Goal: Task Accomplishment & Management: Understand process/instructions

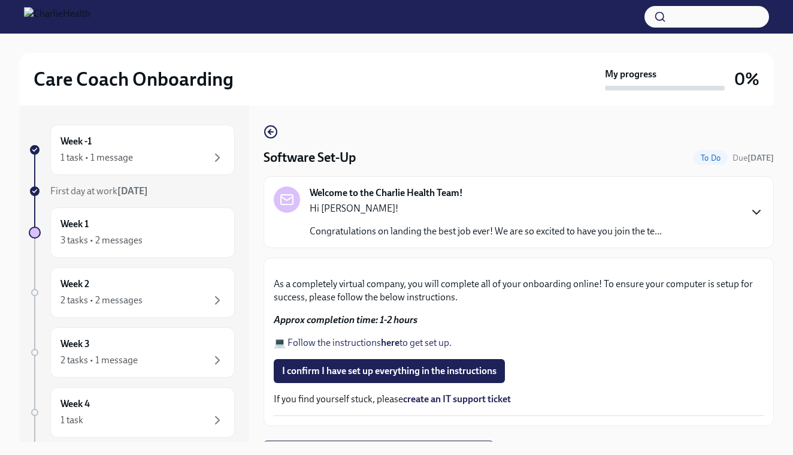
click at [756, 213] on icon "button" at bounding box center [756, 212] width 7 height 4
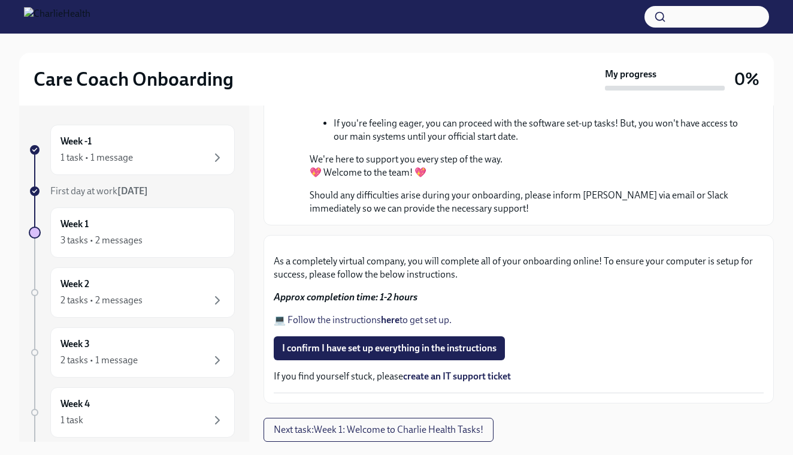
scroll to position [843, 0]
click at [397, 419] on button "Next task : Week 1: Welcome to Charlie Health Tasks!" at bounding box center [379, 430] width 230 height 24
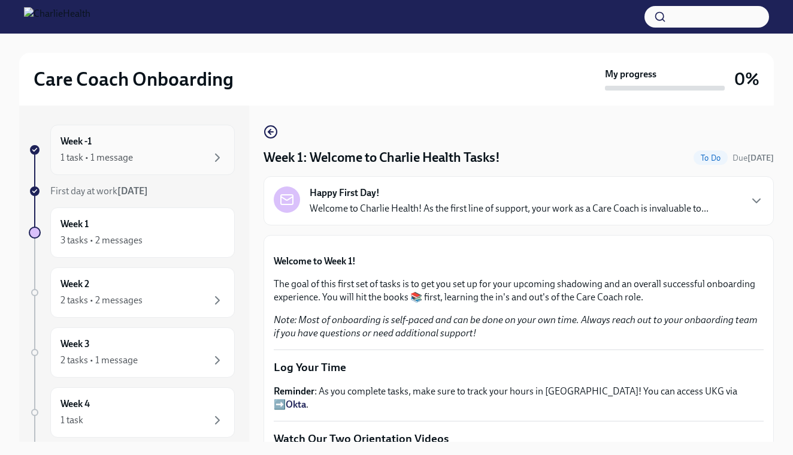
click at [165, 150] on div "Week -1 1 task • 1 message" at bounding box center [143, 150] width 164 height 30
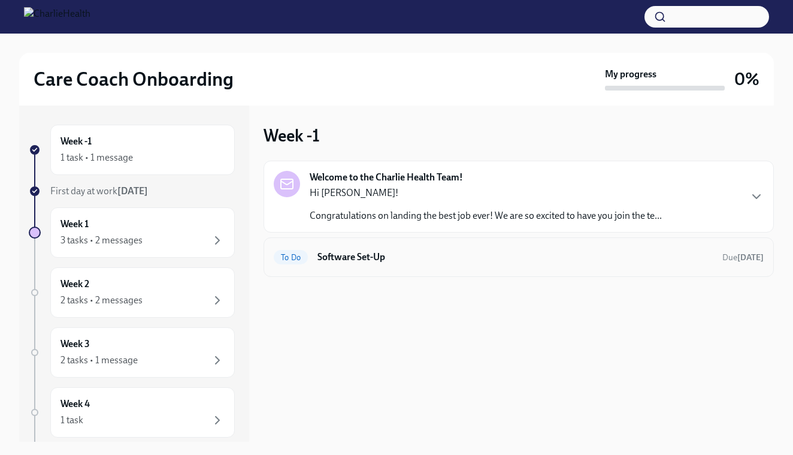
click at [333, 250] on div "To Do Software Set-Up Due [DATE]" at bounding box center [519, 256] width 490 height 19
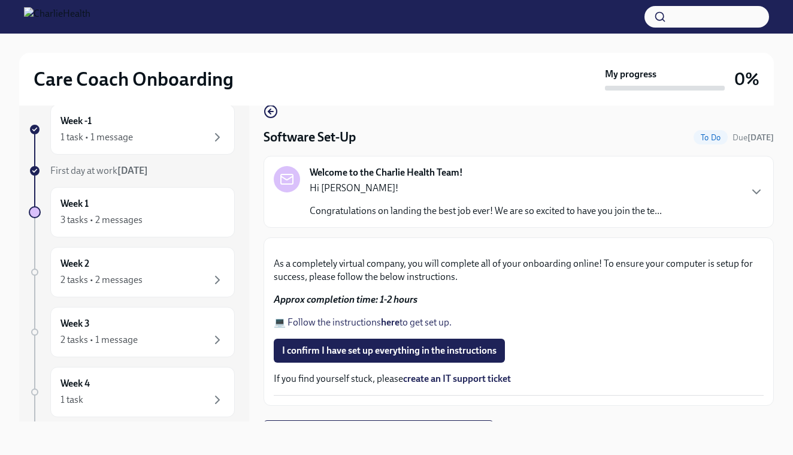
scroll to position [20, 0]
click at [757, 188] on icon "button" at bounding box center [757, 192] width 14 height 14
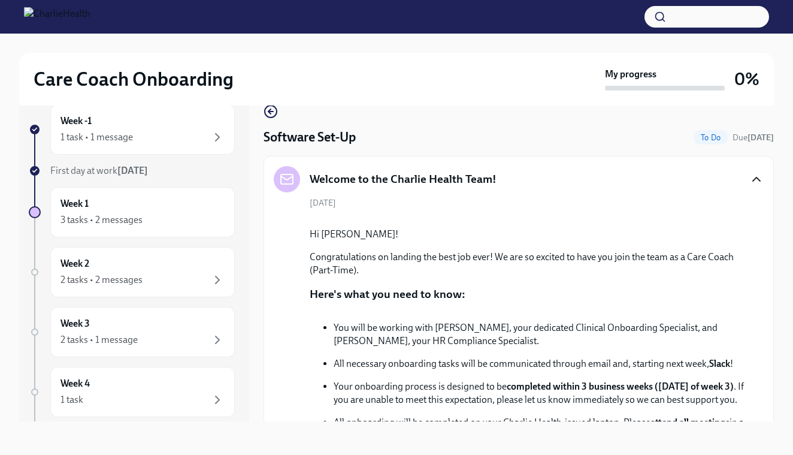
drag, startPoint x: 756, startPoint y: 242, endPoint x: 758, endPoint y: 271, distance: 30.1
click at [758, 271] on div "[DATE] Hi [PERSON_NAME]! Congratulations on landing the best job ever! We are s…" at bounding box center [519, 391] width 490 height 389
drag, startPoint x: 780, startPoint y: 272, endPoint x: 778, endPoint y: 303, distance: 31.2
click at [778, 303] on div "Care Coach Onboarding My progress 0% Week -1 1 task • 1 message First day at wo…" at bounding box center [396, 234] width 793 height 442
click at [163, 140] on div "1 task • 1 message" at bounding box center [143, 137] width 164 height 14
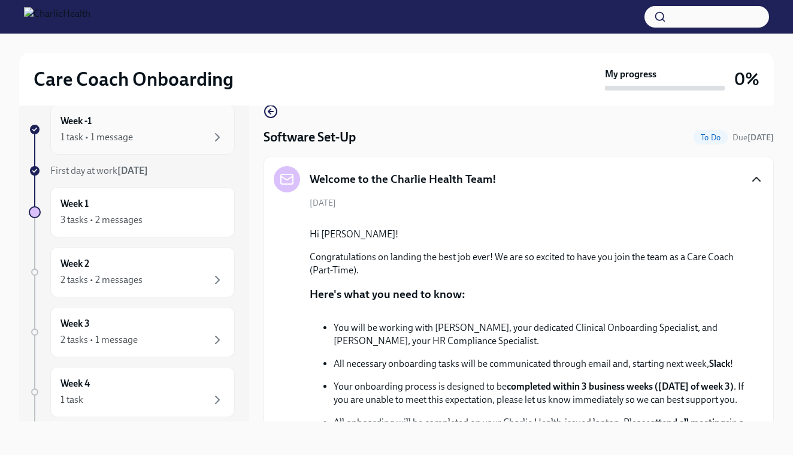
scroll to position [1, 0]
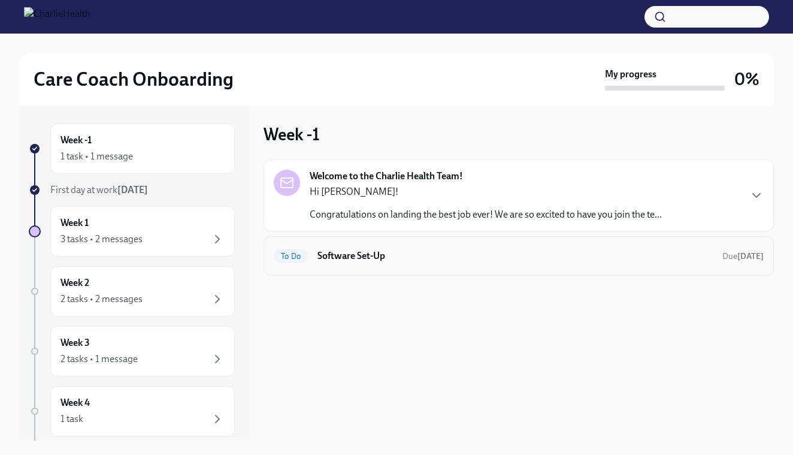
click at [355, 247] on div "To Do Software Set-Up Due [DATE]" at bounding box center [519, 255] width 490 height 19
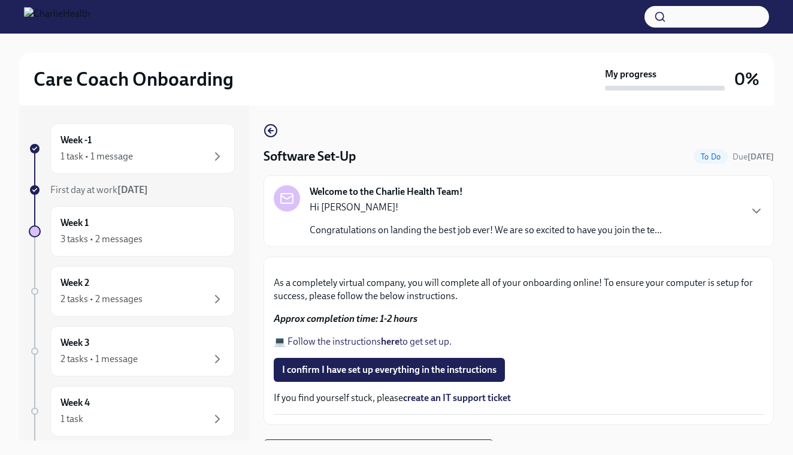
click at [315, 158] on h4 "Software Set-Up" at bounding box center [310, 156] width 92 height 18
click at [288, 191] on icon at bounding box center [287, 198] width 14 height 14
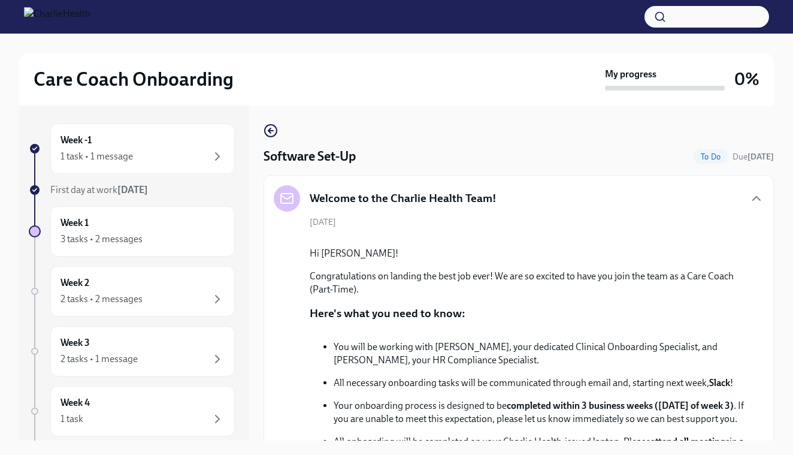
drag, startPoint x: 763, startPoint y: 258, endPoint x: 763, endPoint y: 292, distance: 34.2
click at [763, 292] on div "[DATE] Hi [PERSON_NAME]! Congratulations on landing the best job ever! We are s…" at bounding box center [519, 410] width 490 height 389
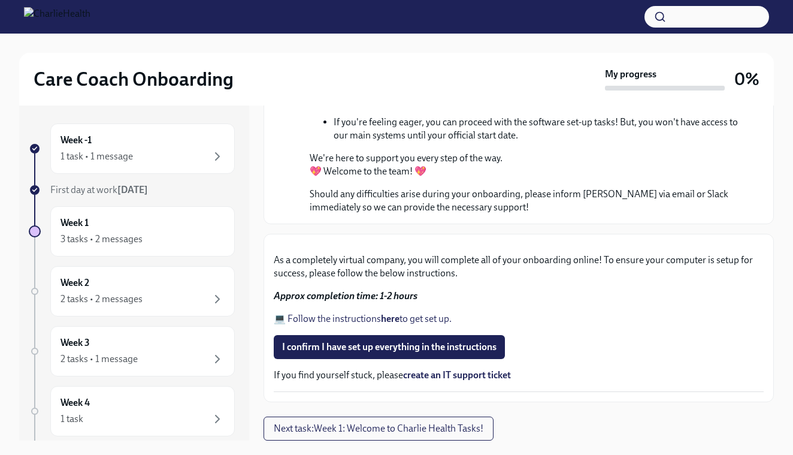
scroll to position [843, 0]
click at [390, 316] on strong "here" at bounding box center [390, 318] width 19 height 11
click at [324, 424] on span "Next task : Week 1: Welcome to Charlie Health Tasks!" at bounding box center [379, 428] width 210 height 12
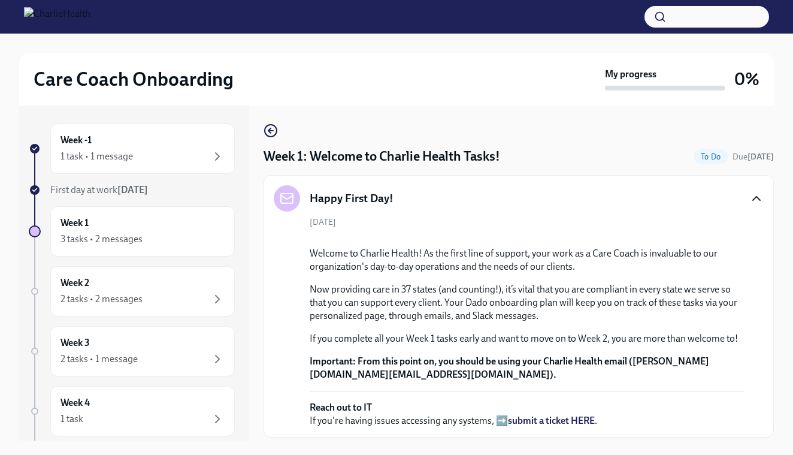
click at [759, 196] on icon "button" at bounding box center [757, 198] width 14 height 14
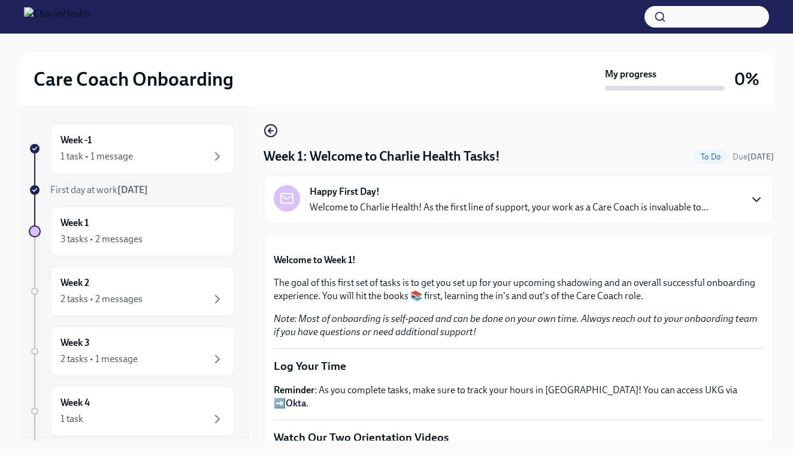
click at [759, 196] on icon "button" at bounding box center [757, 199] width 14 height 14
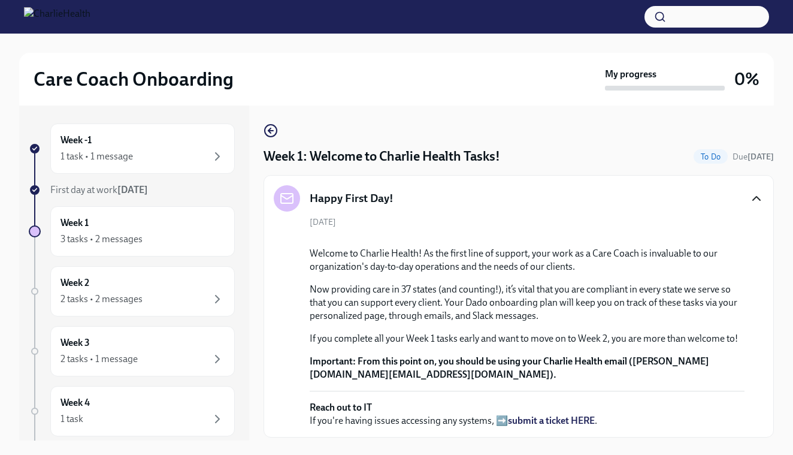
click at [759, 196] on icon "button" at bounding box center [757, 198] width 14 height 14
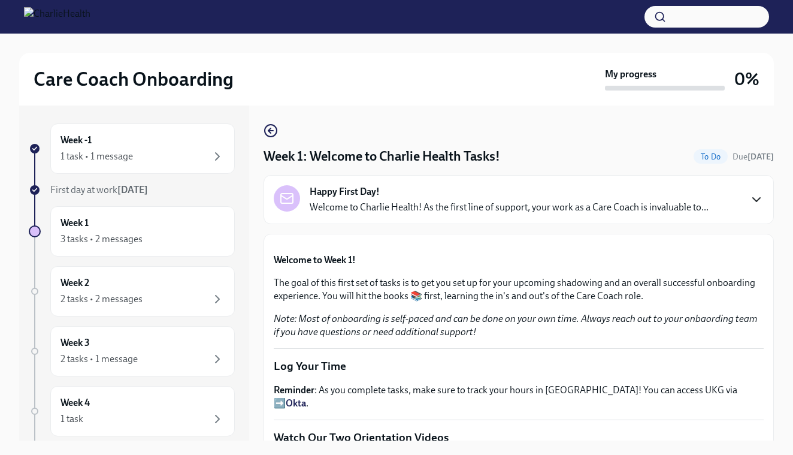
click at [759, 196] on icon "button" at bounding box center [757, 199] width 14 height 14
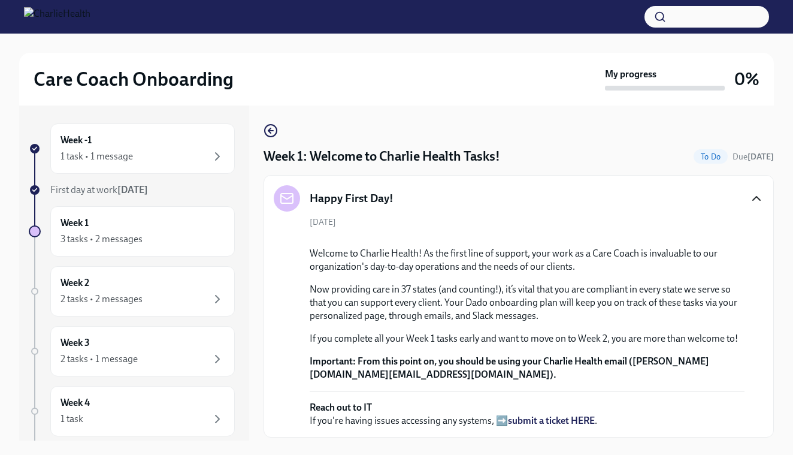
click at [759, 196] on icon "button" at bounding box center [757, 198] width 14 height 14
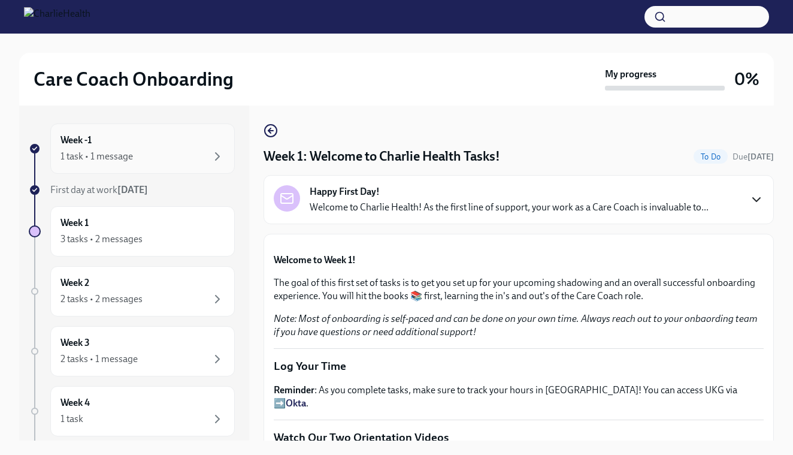
click at [133, 152] on div "1 task • 1 message" at bounding box center [143, 156] width 164 height 14
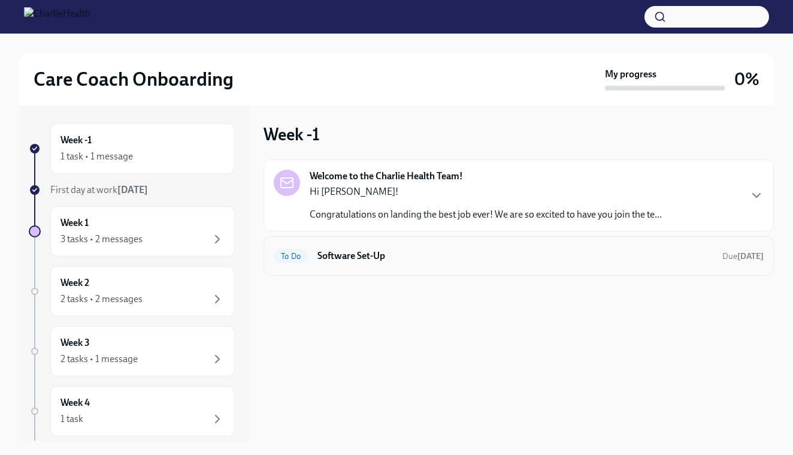
click at [368, 259] on h6 "Software Set-Up" at bounding box center [516, 255] width 396 height 13
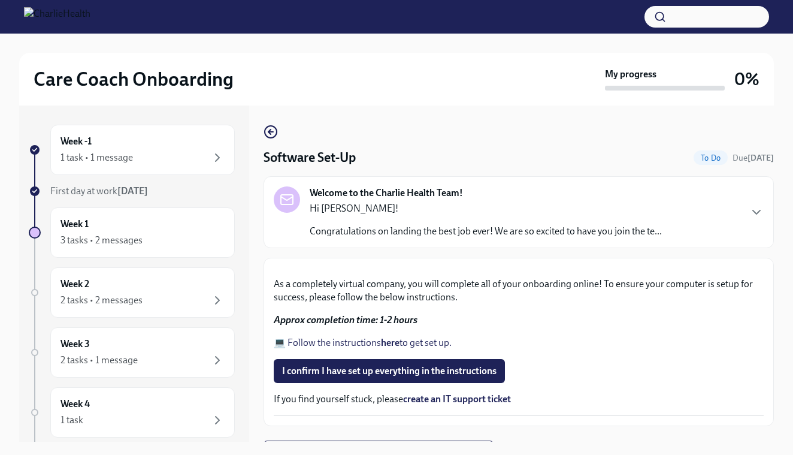
scroll to position [20, 0]
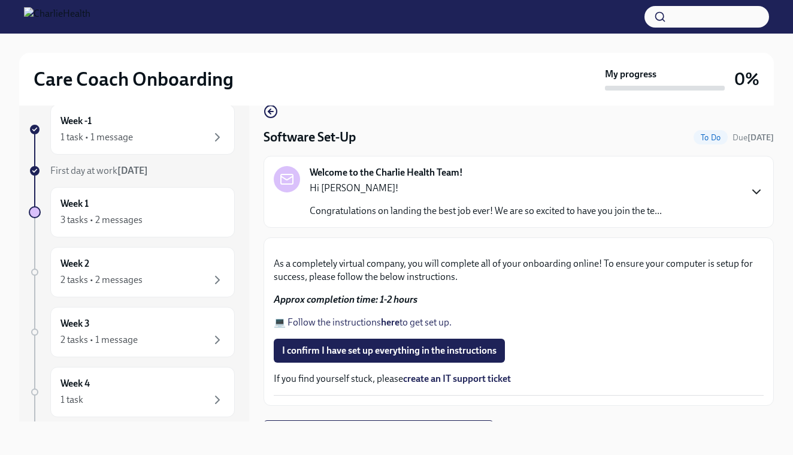
click at [753, 194] on icon "button" at bounding box center [757, 192] width 14 height 14
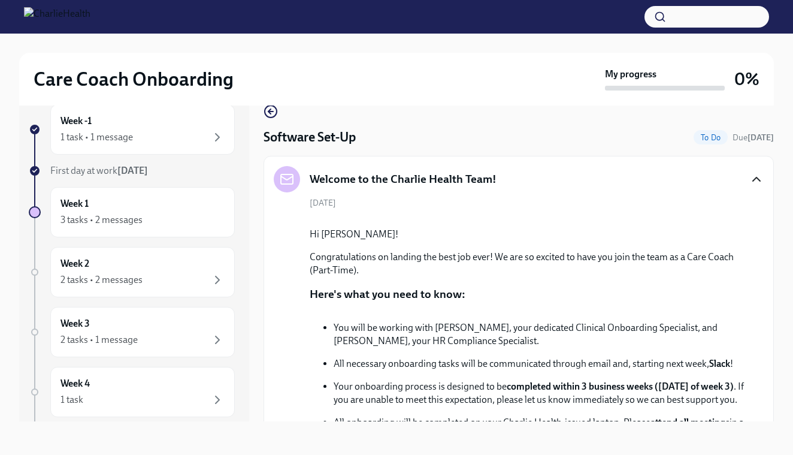
drag, startPoint x: 789, startPoint y: 162, endPoint x: 788, endPoint y: 197, distance: 35.4
click at [788, 197] on div "Care Coach Onboarding My progress 0% Week -1 1 task • 1 message First day at wo…" at bounding box center [396, 234] width 793 height 442
click at [757, 264] on div "[DATE] Hi [PERSON_NAME]! Congratulations on landing the best job ever! We are s…" at bounding box center [519, 391] width 490 height 389
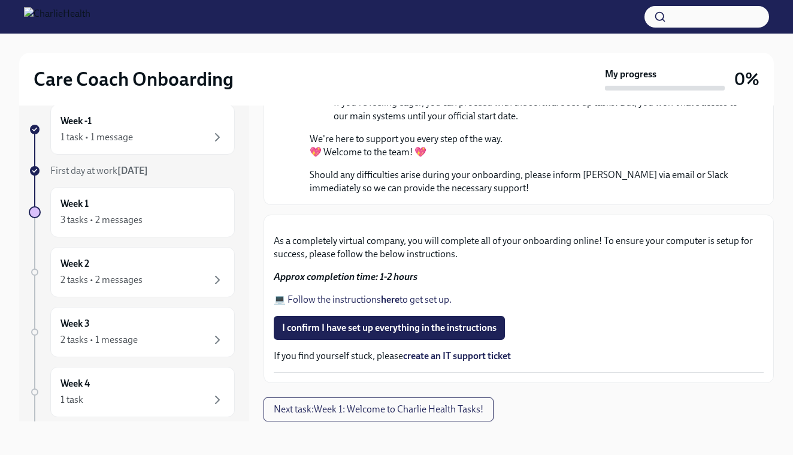
scroll to position [843, 0]
click at [393, 301] on strong "here" at bounding box center [390, 299] width 19 height 11
click at [169, 132] on div "1 task • 1 message" at bounding box center [143, 137] width 164 height 14
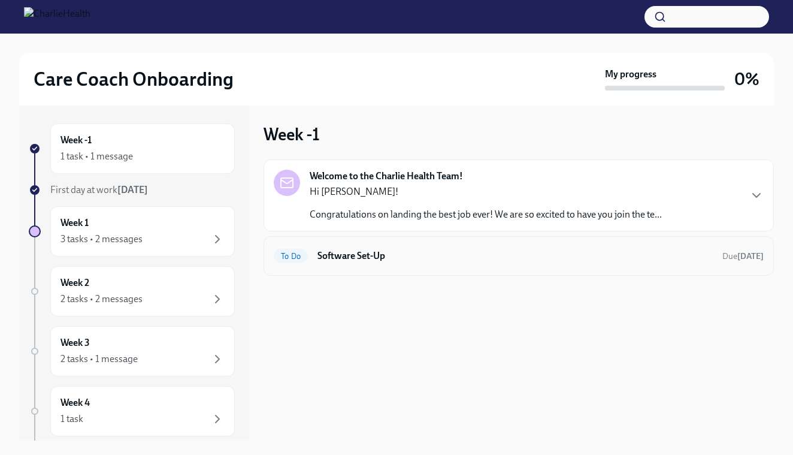
click at [335, 253] on h6 "Software Set-Up" at bounding box center [516, 255] width 396 height 13
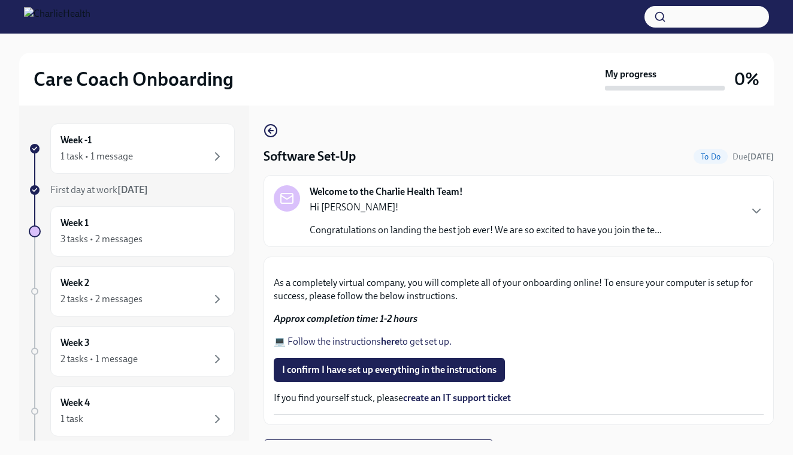
click at [786, 315] on div "Care Coach Onboarding My progress 0% Week -1 1 task • 1 message First day at wo…" at bounding box center [396, 253] width 793 height 442
drag, startPoint x: 790, startPoint y: 304, endPoint x: 789, endPoint y: 329, distance: 24.6
click at [789, 329] on div "Care Coach Onboarding My progress 0% Week -1 1 task • 1 message First day at wo…" at bounding box center [396, 253] width 793 height 442
click at [756, 213] on icon "button" at bounding box center [756, 211] width 7 height 4
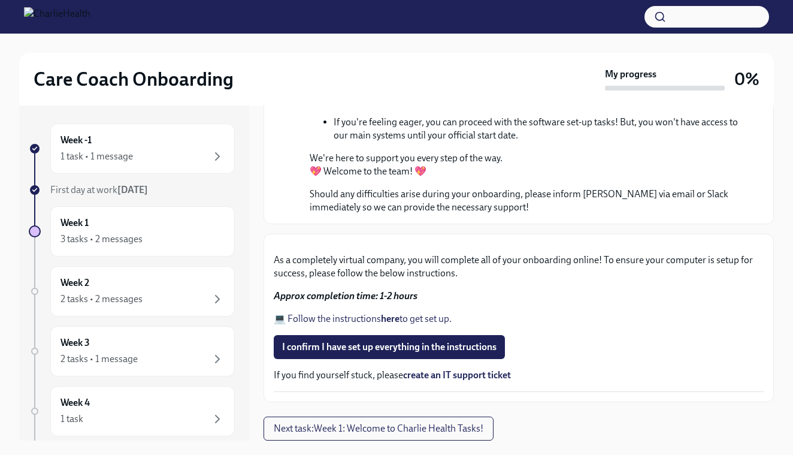
scroll to position [843, 0]
click at [454, 425] on span "Next task : Week 1: Welcome to Charlie Health Tasks!" at bounding box center [379, 428] width 210 height 12
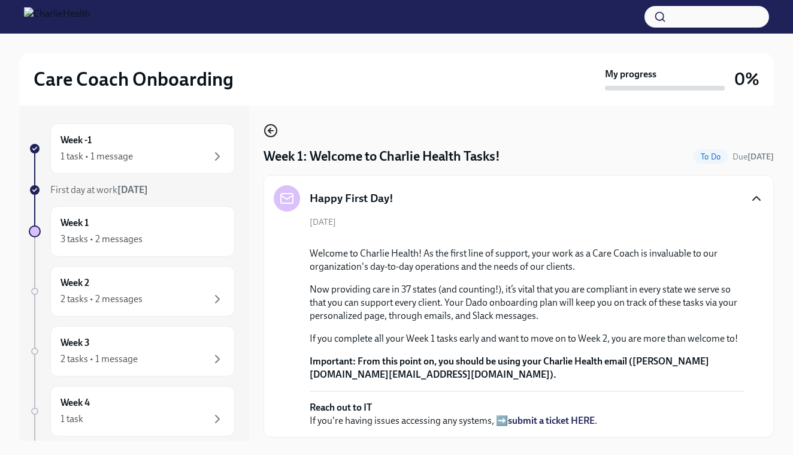
click at [272, 132] on icon "button" at bounding box center [271, 130] width 14 height 14
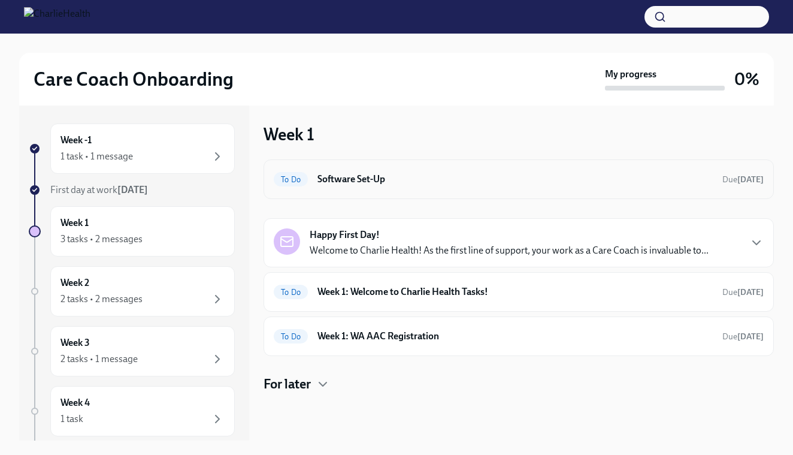
click at [374, 178] on h6 "Software Set-Up" at bounding box center [516, 179] width 396 height 13
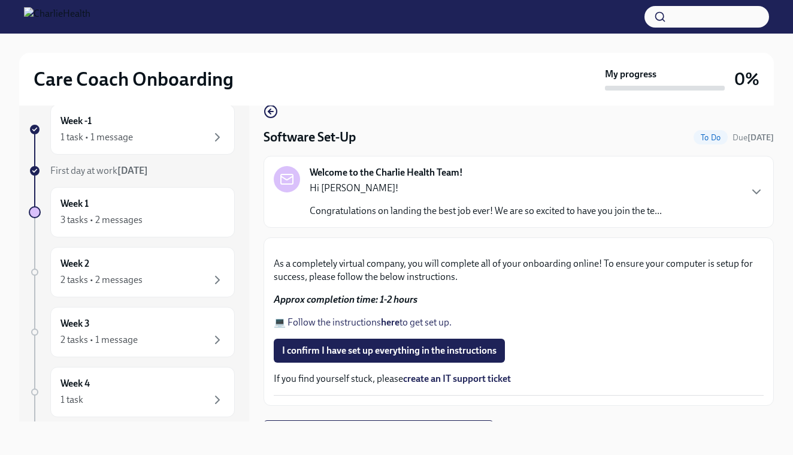
scroll to position [20, 0]
click at [762, 194] on icon "button" at bounding box center [757, 192] width 14 height 14
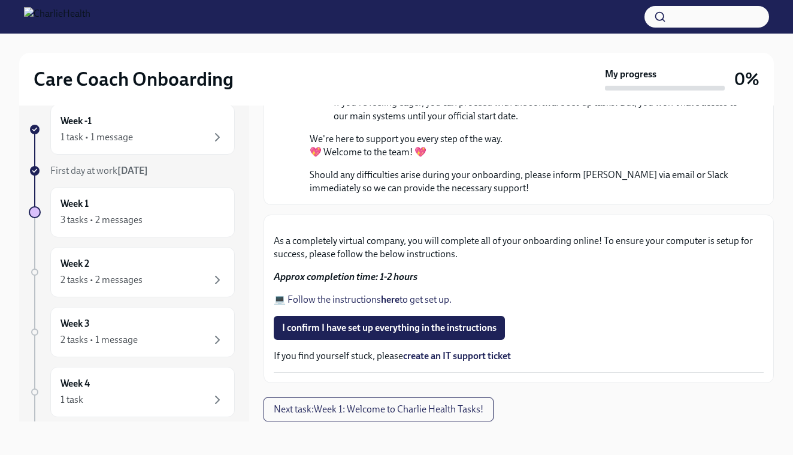
scroll to position [843, 0]
click at [424, 297] on link "💻 Follow the instructions here to get set up." at bounding box center [363, 299] width 178 height 11
